Goal: Information Seeking & Learning: Learn about a topic

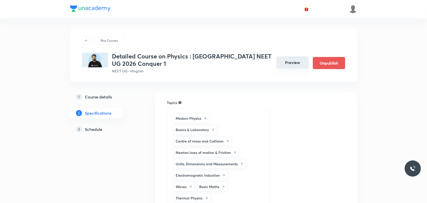
click at [289, 62] on button "Preview" at bounding box center [293, 62] width 32 height 12
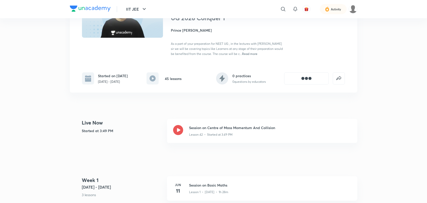
scroll to position [63, 0]
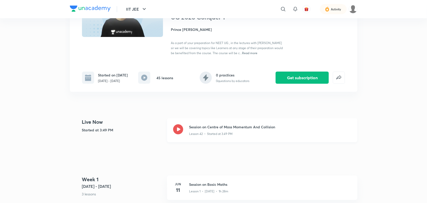
click at [182, 123] on div "Session on Centre of Mass Momentum And Collision Lesson 42 • Started at 3:49 PM" at bounding box center [262, 130] width 190 height 24
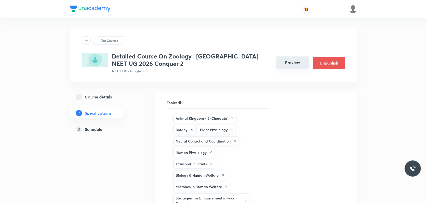
click at [289, 65] on button "Preview" at bounding box center [293, 62] width 32 height 12
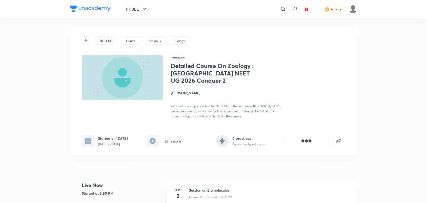
scroll to position [32, 0]
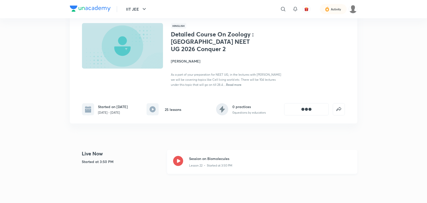
click at [181, 162] on icon at bounding box center [178, 161] width 10 height 10
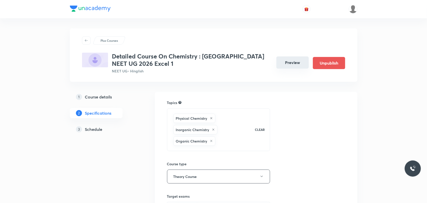
click at [298, 63] on button "Preview" at bounding box center [293, 62] width 32 height 12
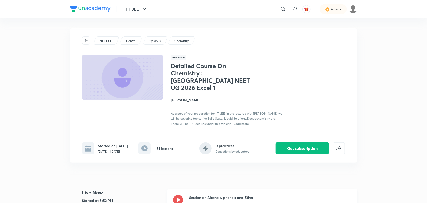
click at [178, 195] on icon at bounding box center [178, 200] width 10 height 10
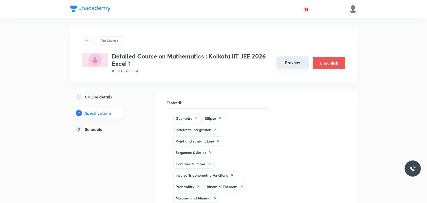
click at [292, 62] on button "Preview" at bounding box center [293, 62] width 32 height 12
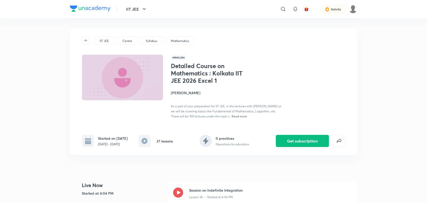
click at [176, 194] on icon at bounding box center [178, 193] width 10 height 10
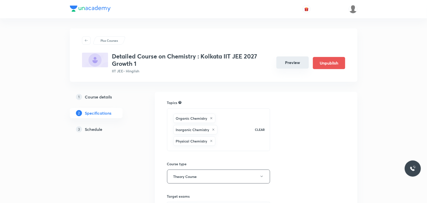
click at [291, 63] on button "Preview" at bounding box center [293, 62] width 32 height 12
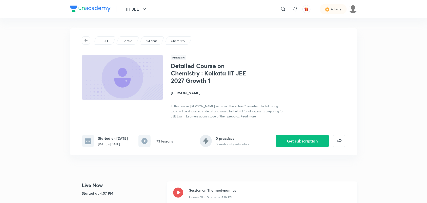
click at [179, 193] on icon at bounding box center [178, 193] width 10 height 10
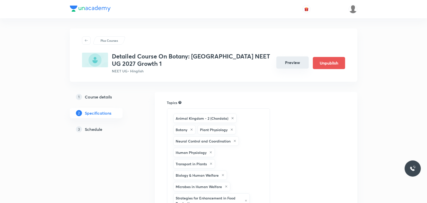
click at [294, 63] on button "Preview" at bounding box center [293, 62] width 32 height 12
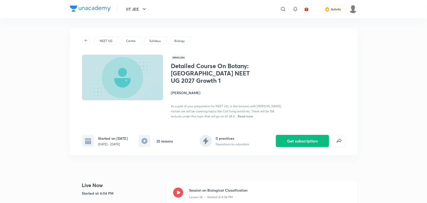
click at [180, 192] on icon at bounding box center [178, 193] width 10 height 10
